Goal: Information Seeking & Learning: Learn about a topic

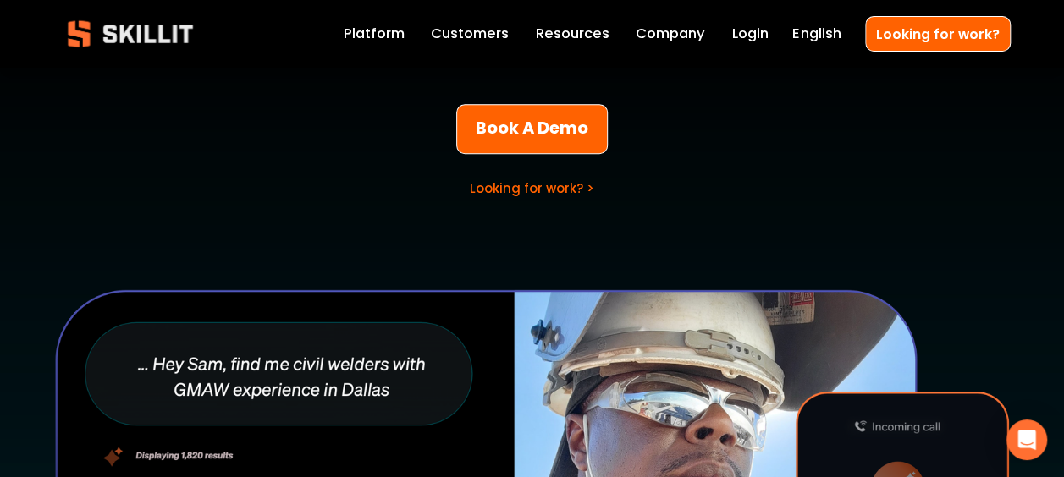
scroll to position [340, 0]
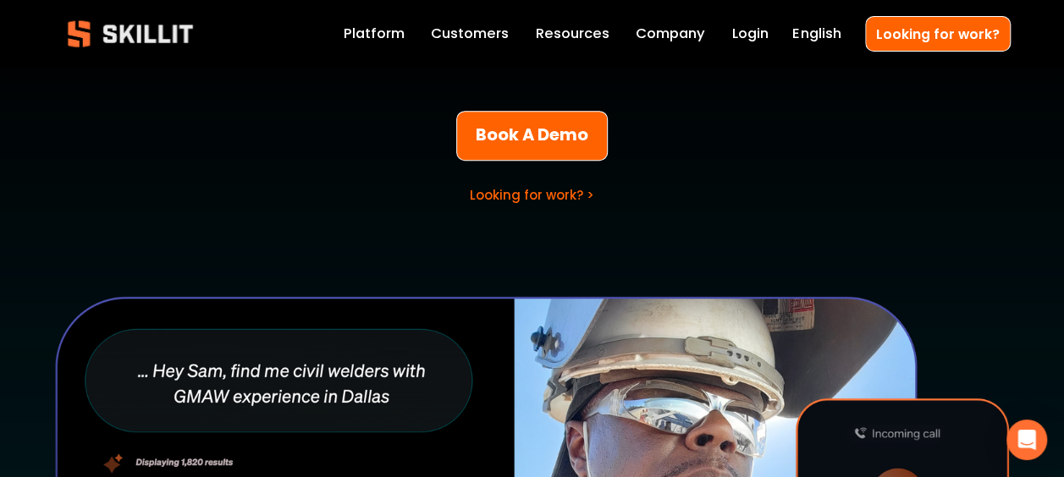
click at [491, 34] on link "Customers" at bounding box center [470, 34] width 78 height 24
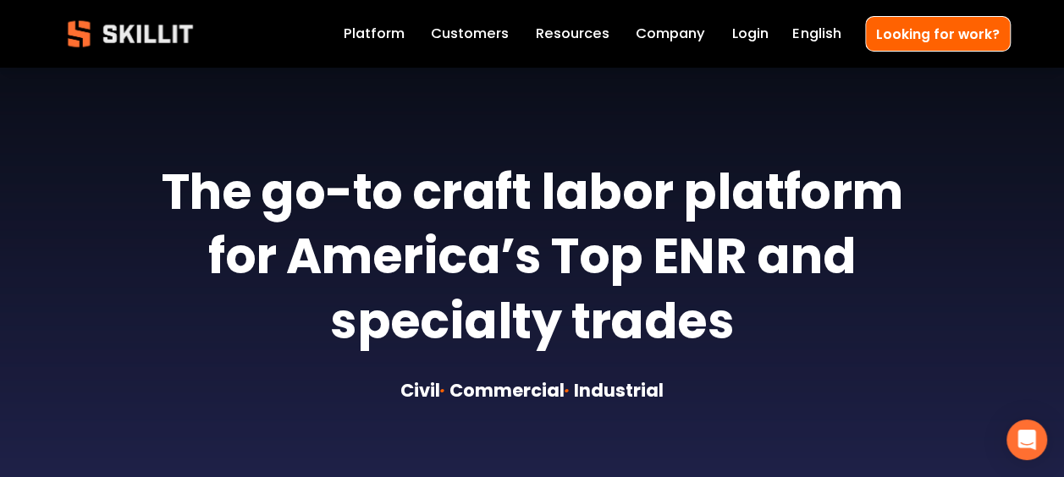
scroll to position [504, 0]
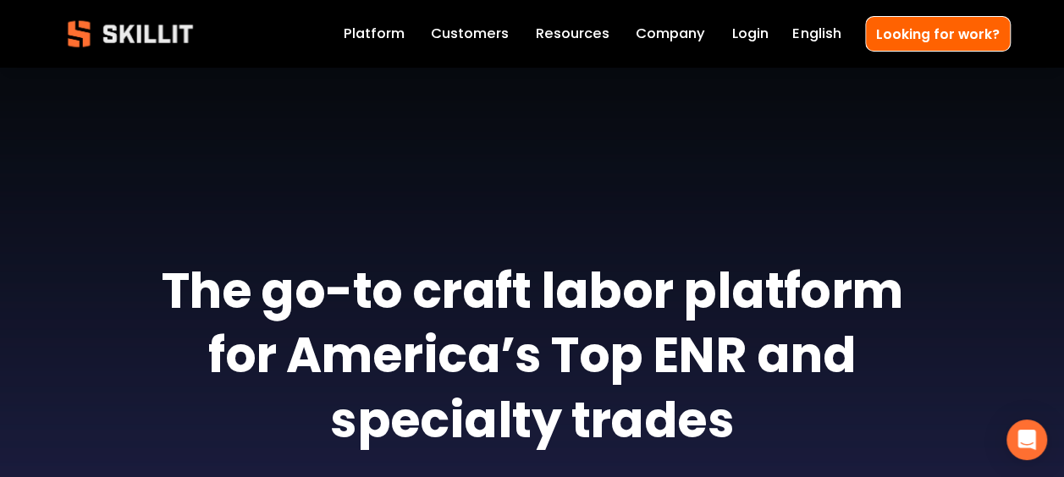
click at [664, 27] on link "Company" at bounding box center [669, 34] width 69 height 24
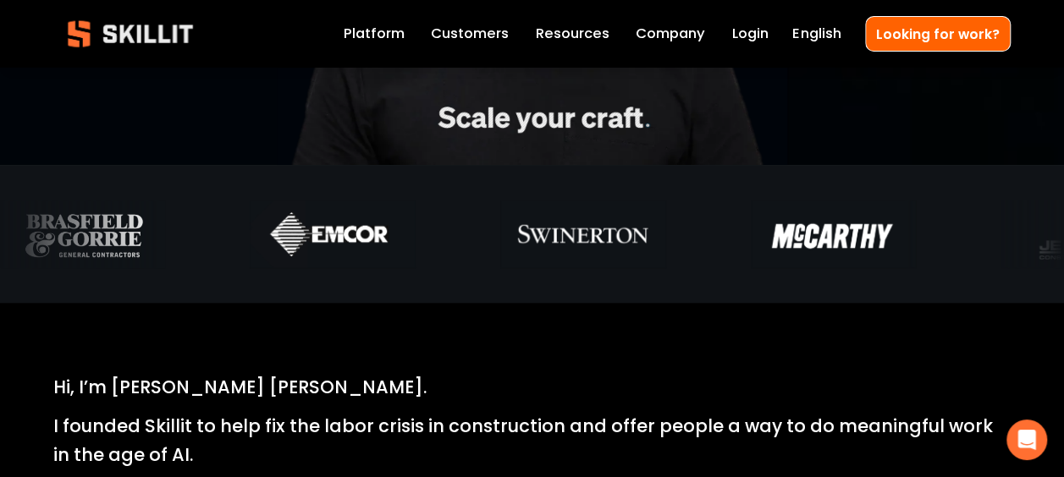
click at [526, 426] on p "I founded Skillit to help fix the labor crisis in construction and offer people…" at bounding box center [531, 440] width 957 height 57
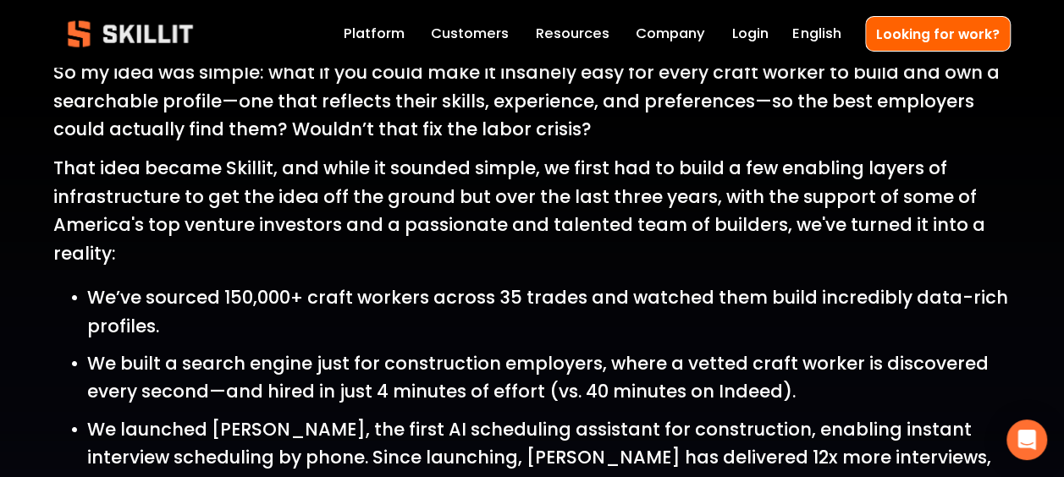
scroll to position [1624, 0]
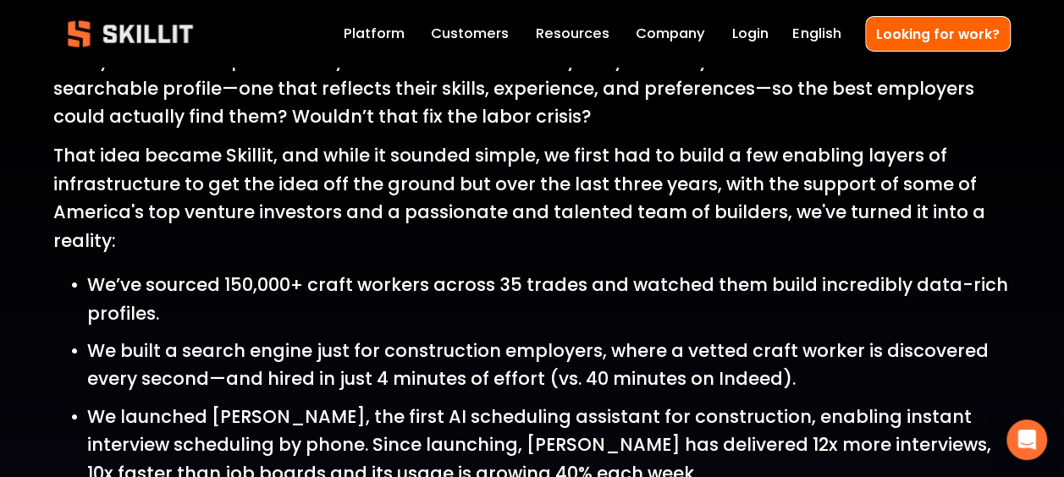
click at [391, 24] on link "Platform" at bounding box center [374, 34] width 61 height 24
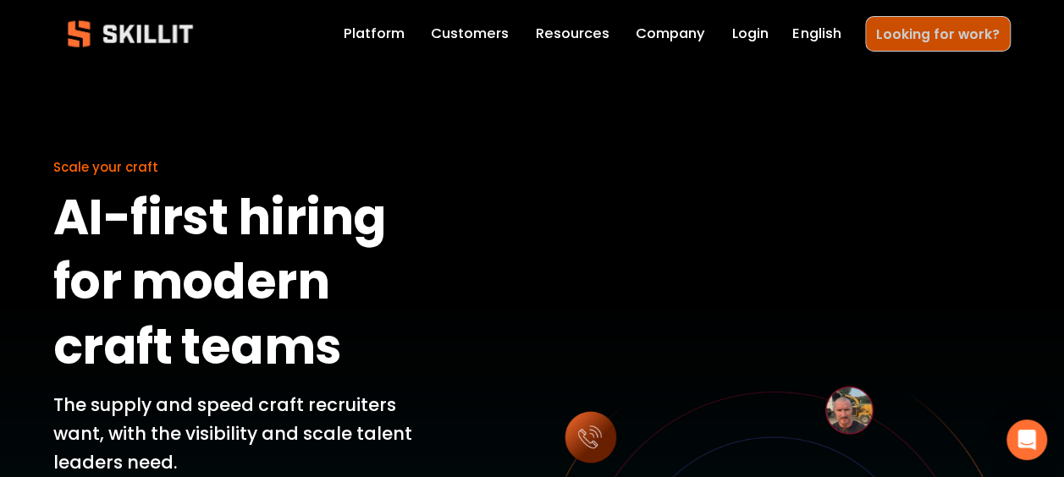
click at [908, 32] on link "Looking for work?" at bounding box center [938, 33] width 146 height 35
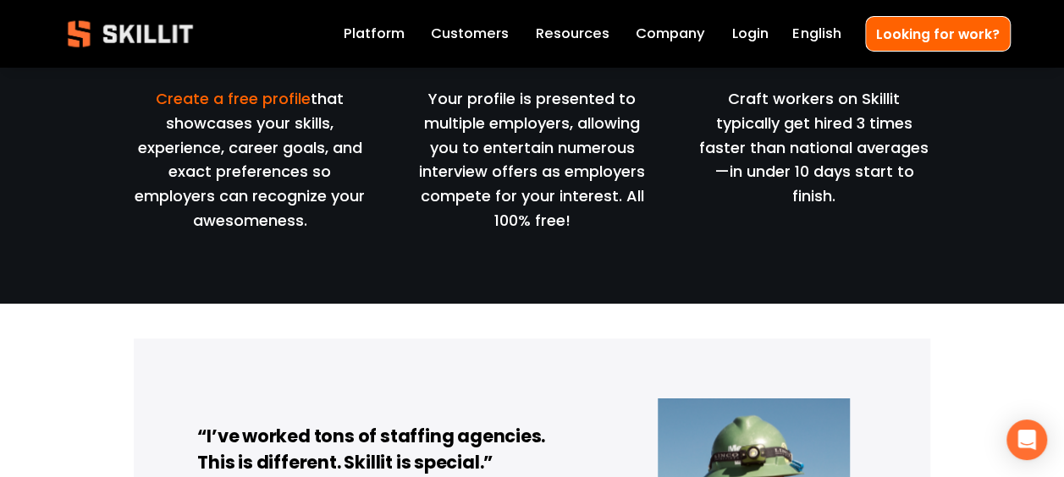
scroll to position [1015, 0]
